Goal: Use online tool/utility: Utilize a website feature to perform a specific function

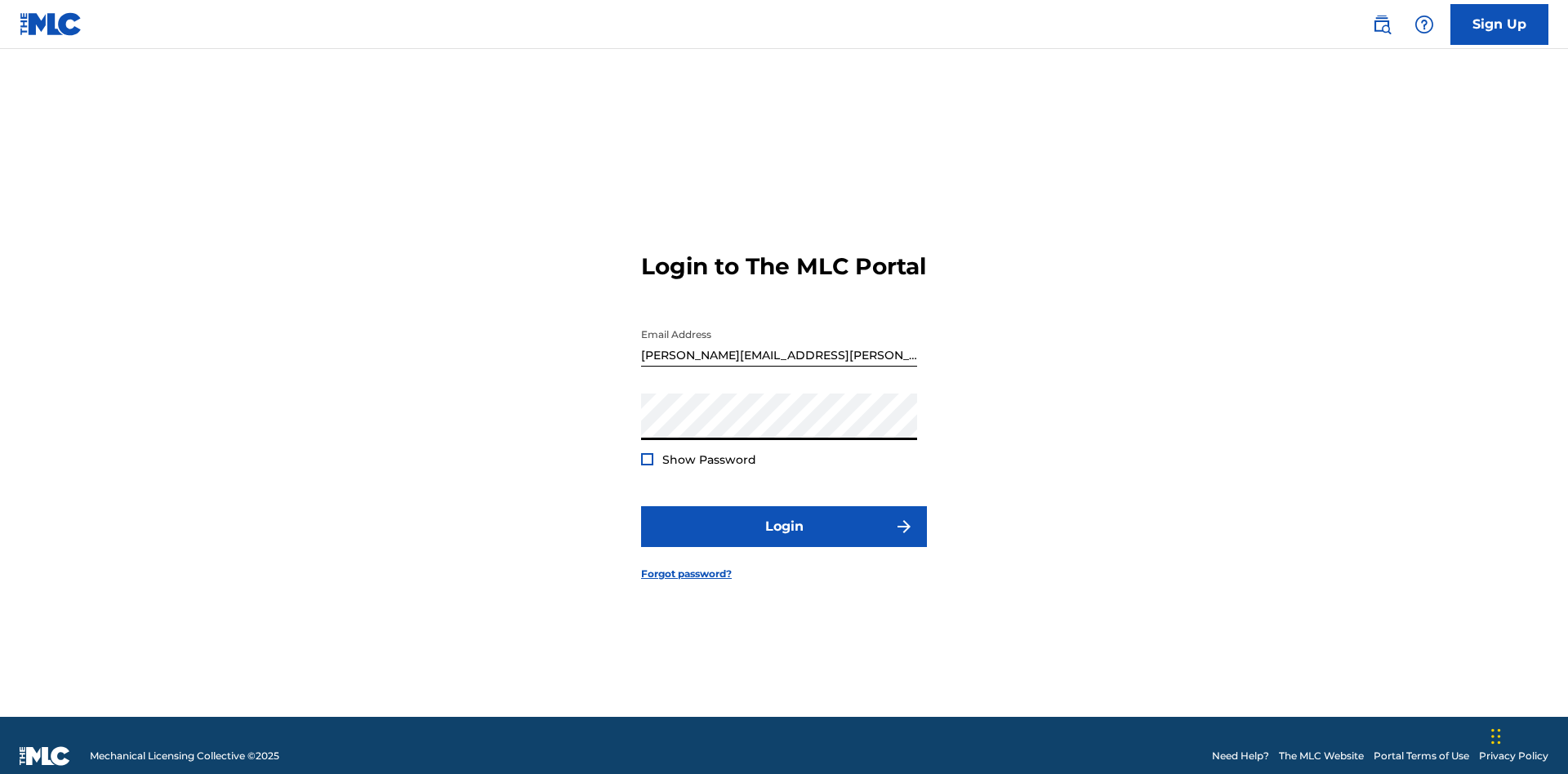
scroll to position [21, 0]
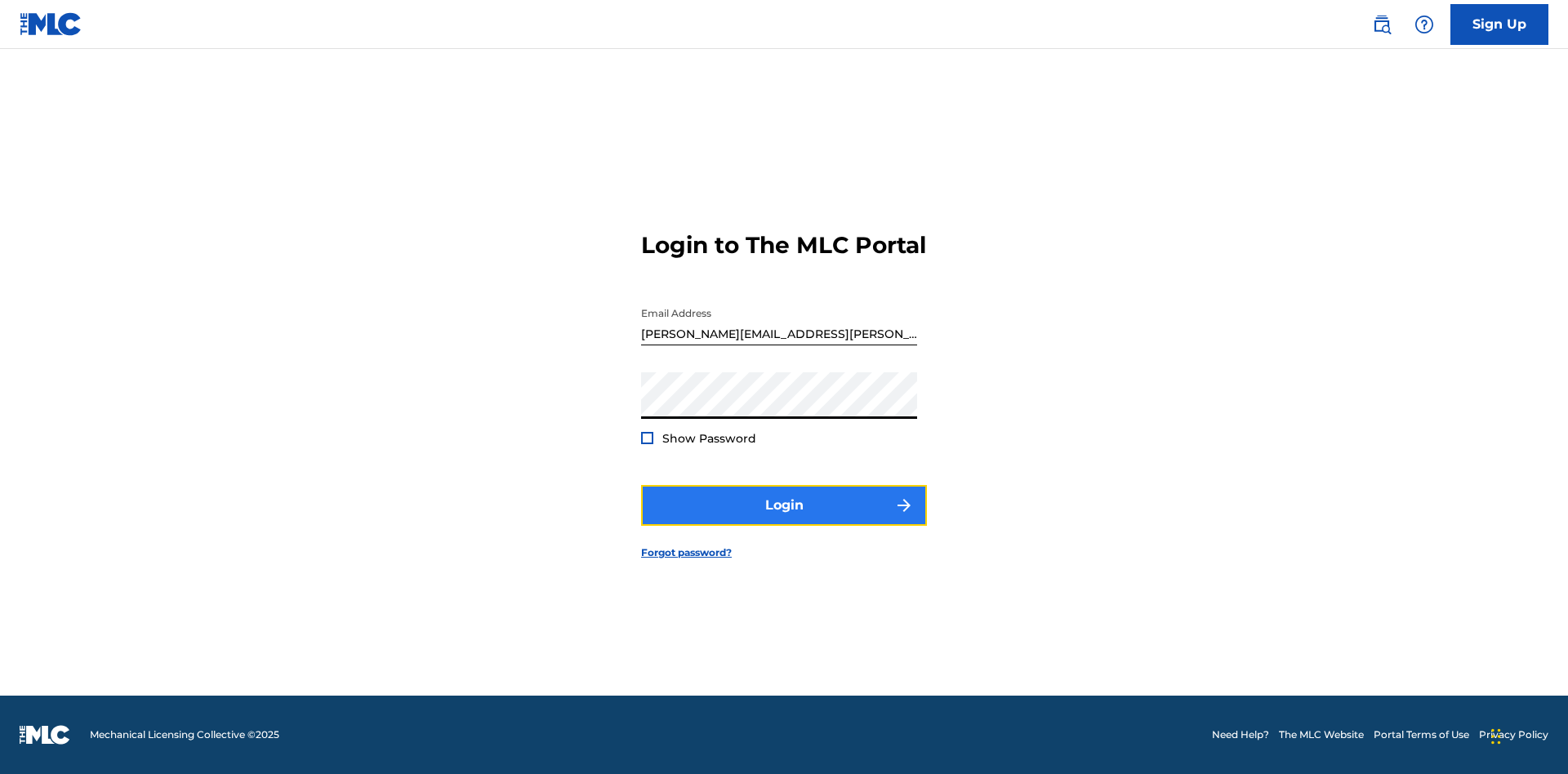
click at [784, 520] on button "Login" at bounding box center [784, 506] width 286 height 41
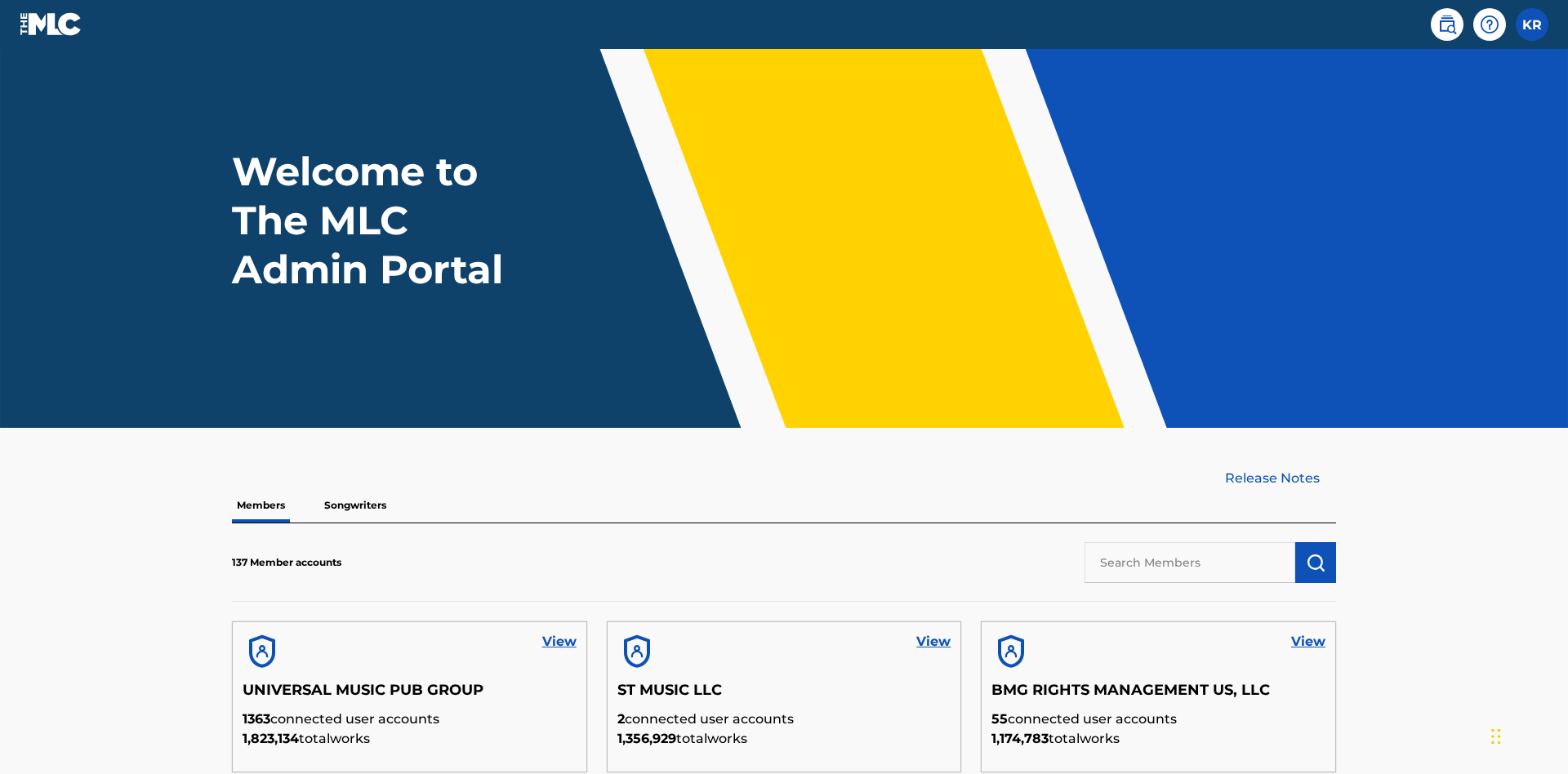
click at [1190, 543] on input "text" at bounding box center [1189, 563] width 210 height 41
click at [1316, 553] on img "submit" at bounding box center [1316, 563] width 20 height 20
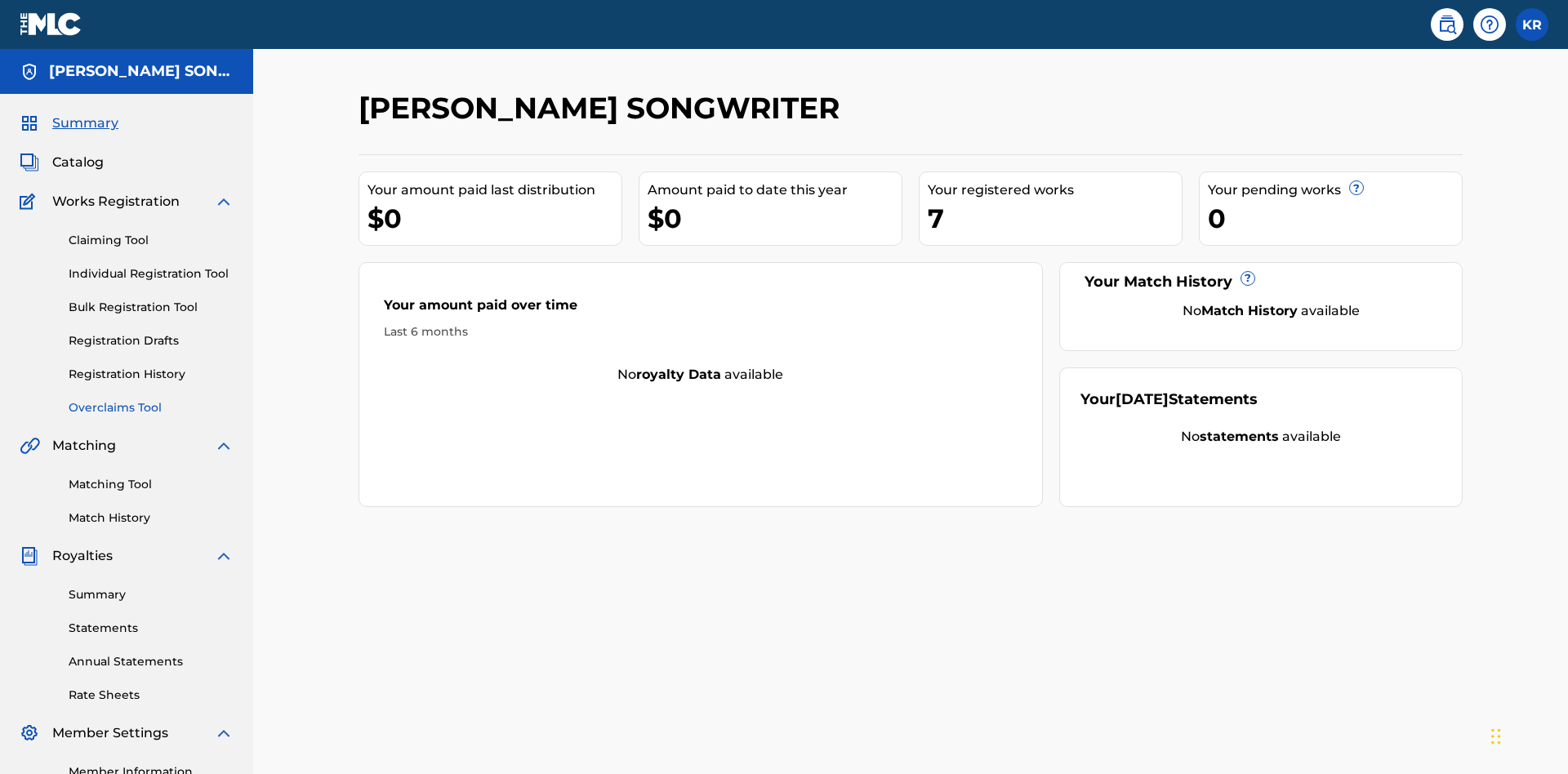
click at [151, 399] on link "Overclaims Tool" at bounding box center [150, 407] width 165 height 17
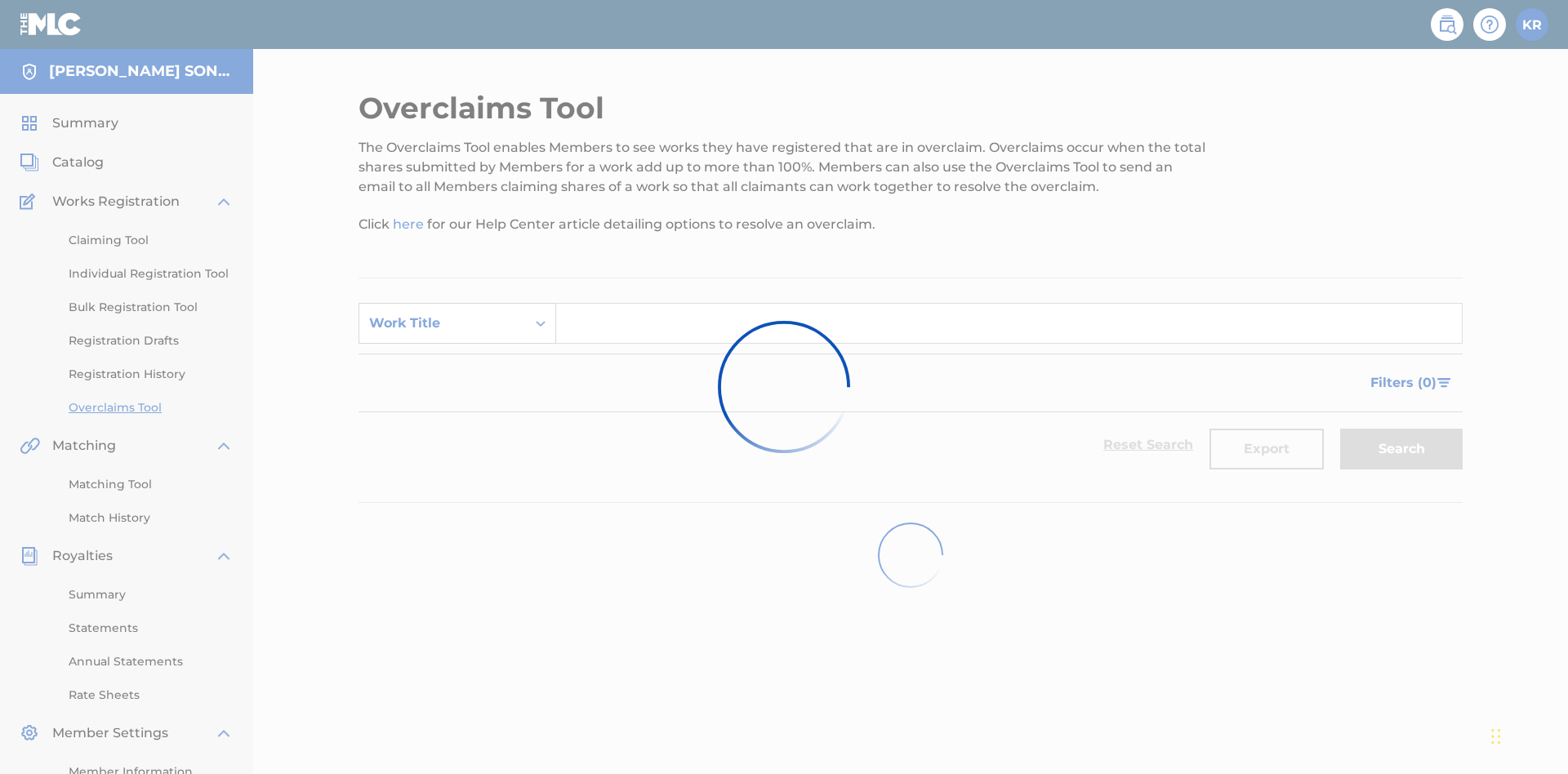
click at [443, 313] on div "Work Title" at bounding box center [443, 323] width 147 height 20
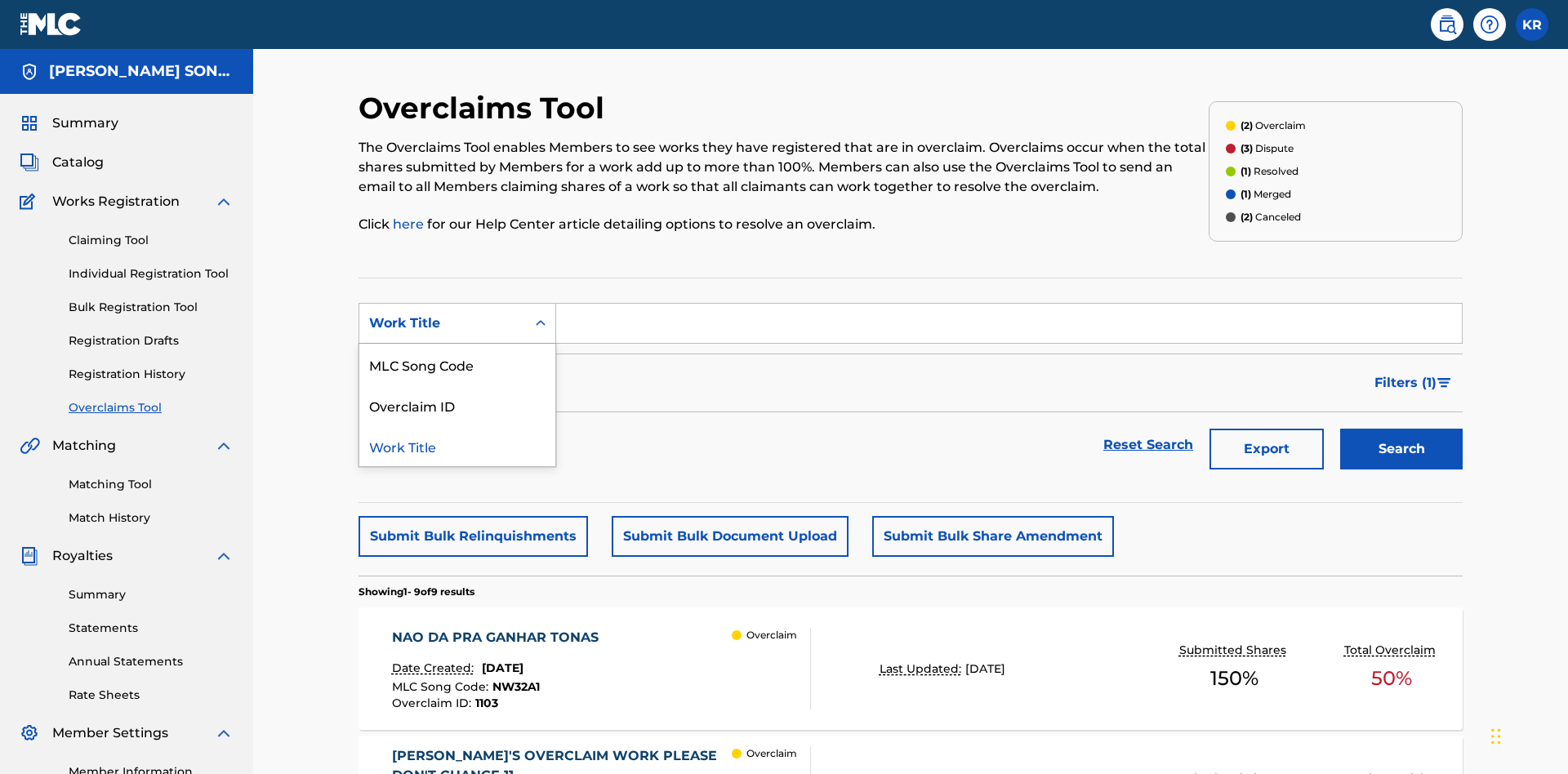
click at [457, 344] on div "MLC Song Code" at bounding box center [457, 364] width 196 height 41
click at [1401, 428] on button "Search" at bounding box center [1401, 448] width 123 height 41
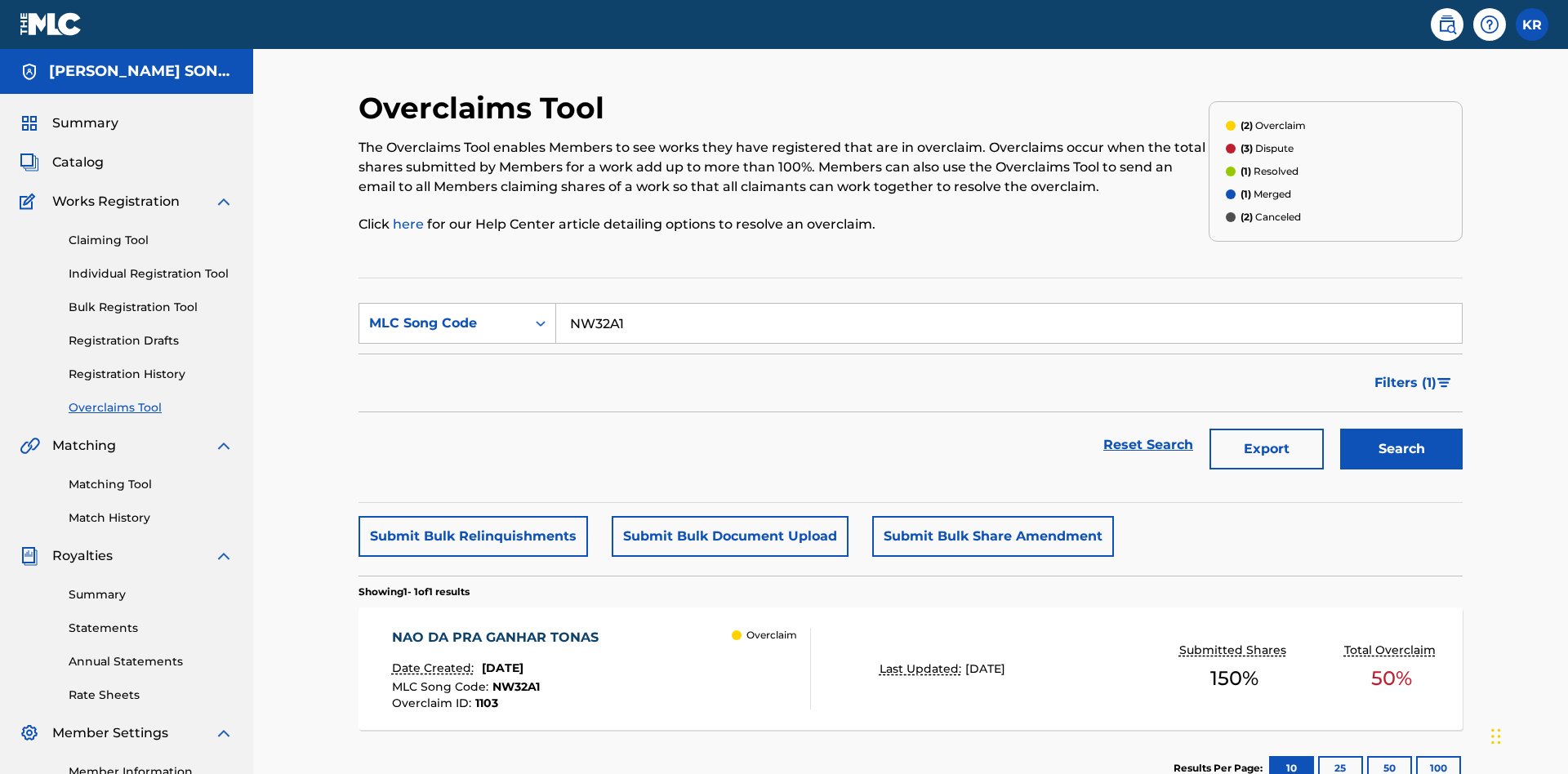
click at [524, 661] on span "[DATE]" at bounding box center [503, 667] width 42 height 14
